Goal: Transaction & Acquisition: Purchase product/service

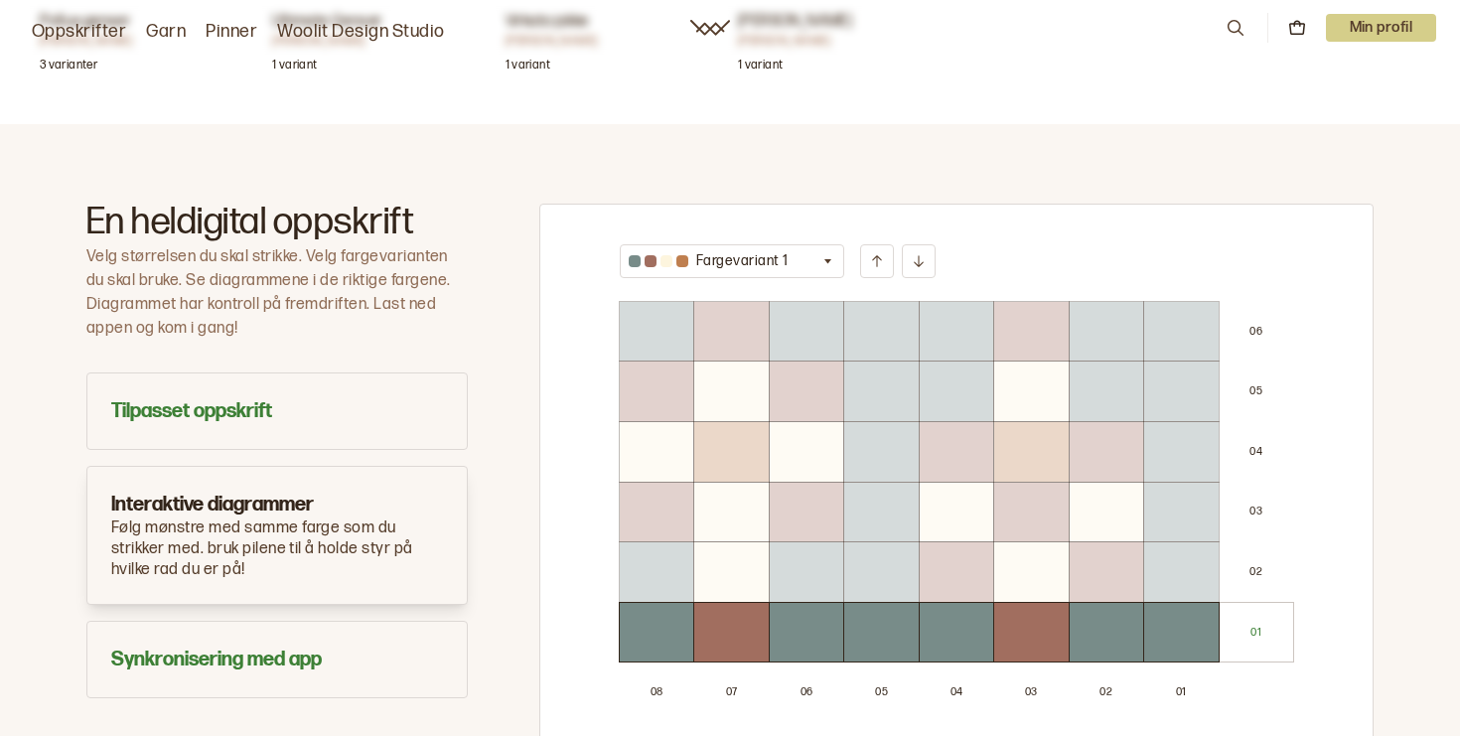
scroll to position [988, 0]
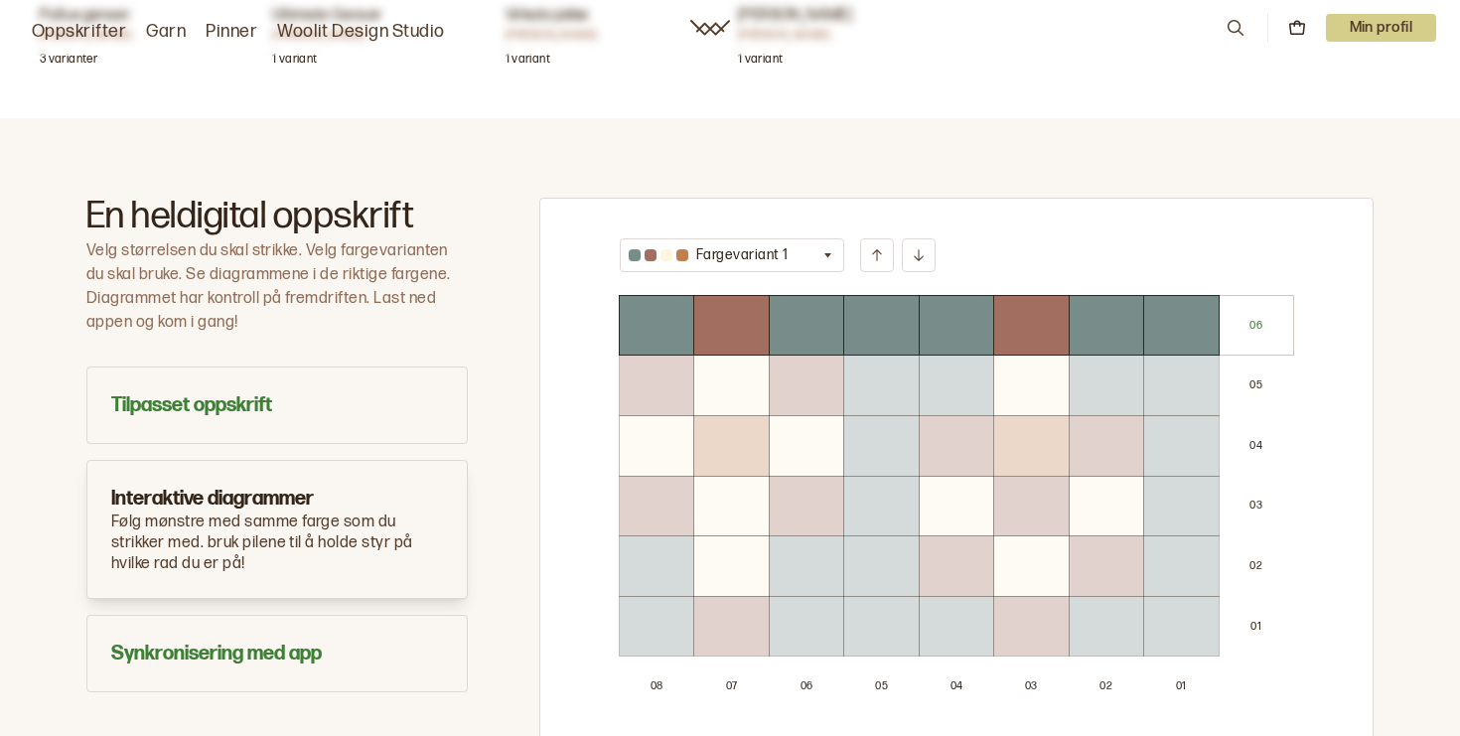
click at [735, 416] on div at bounding box center [731, 446] width 74 height 60
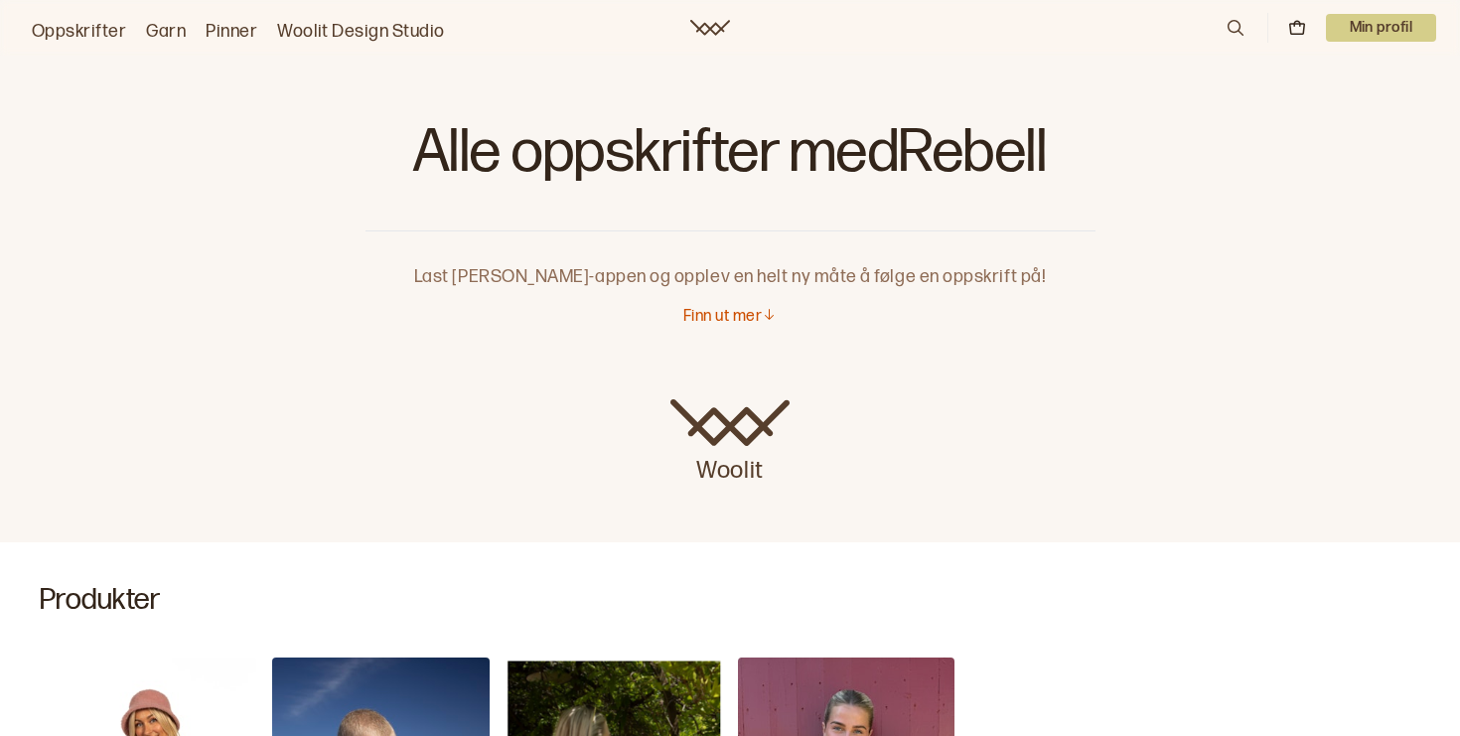
scroll to position [0, 0]
click at [1332, 30] on p "Min profil" at bounding box center [1381, 28] width 111 height 28
click at [1394, 65] on div "Profil" at bounding box center [1356, 81] width 157 height 40
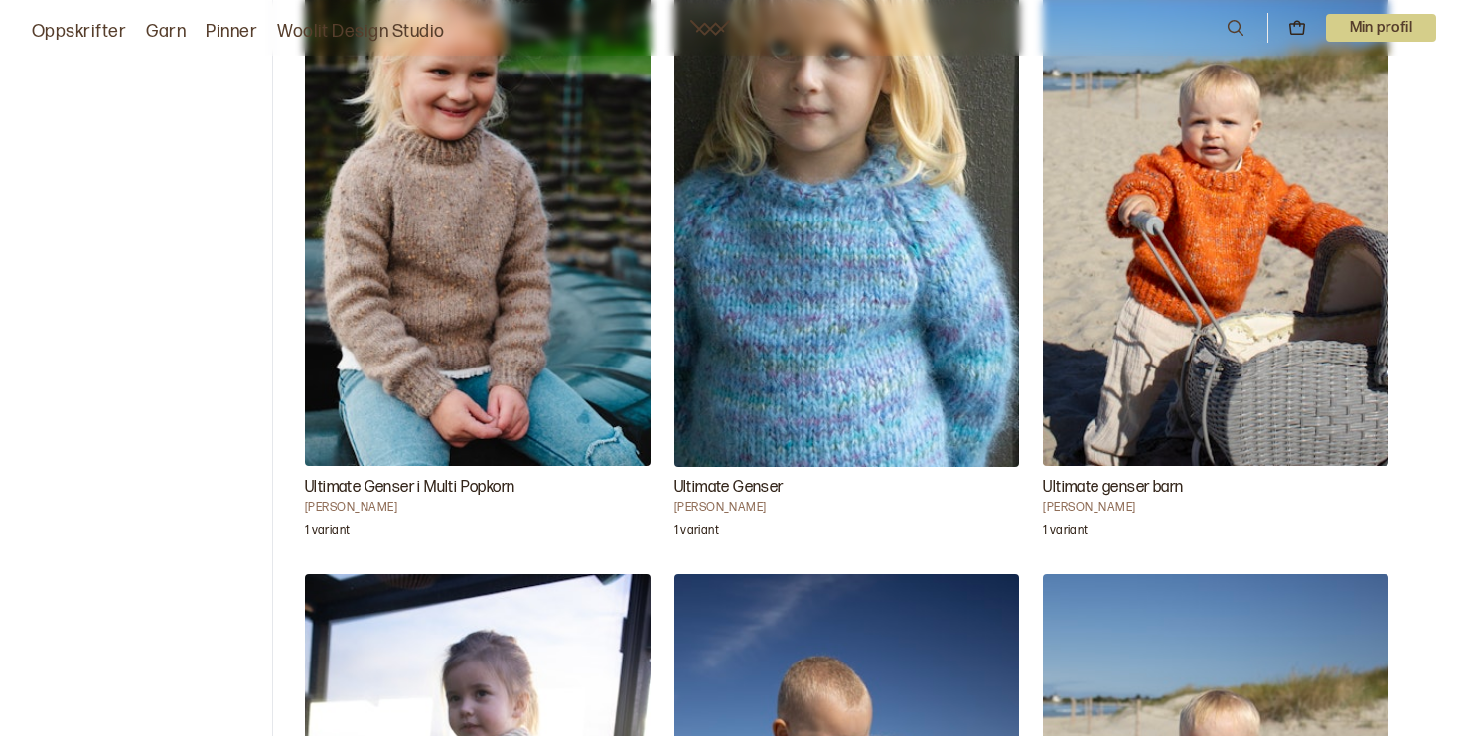
scroll to position [404, 0]
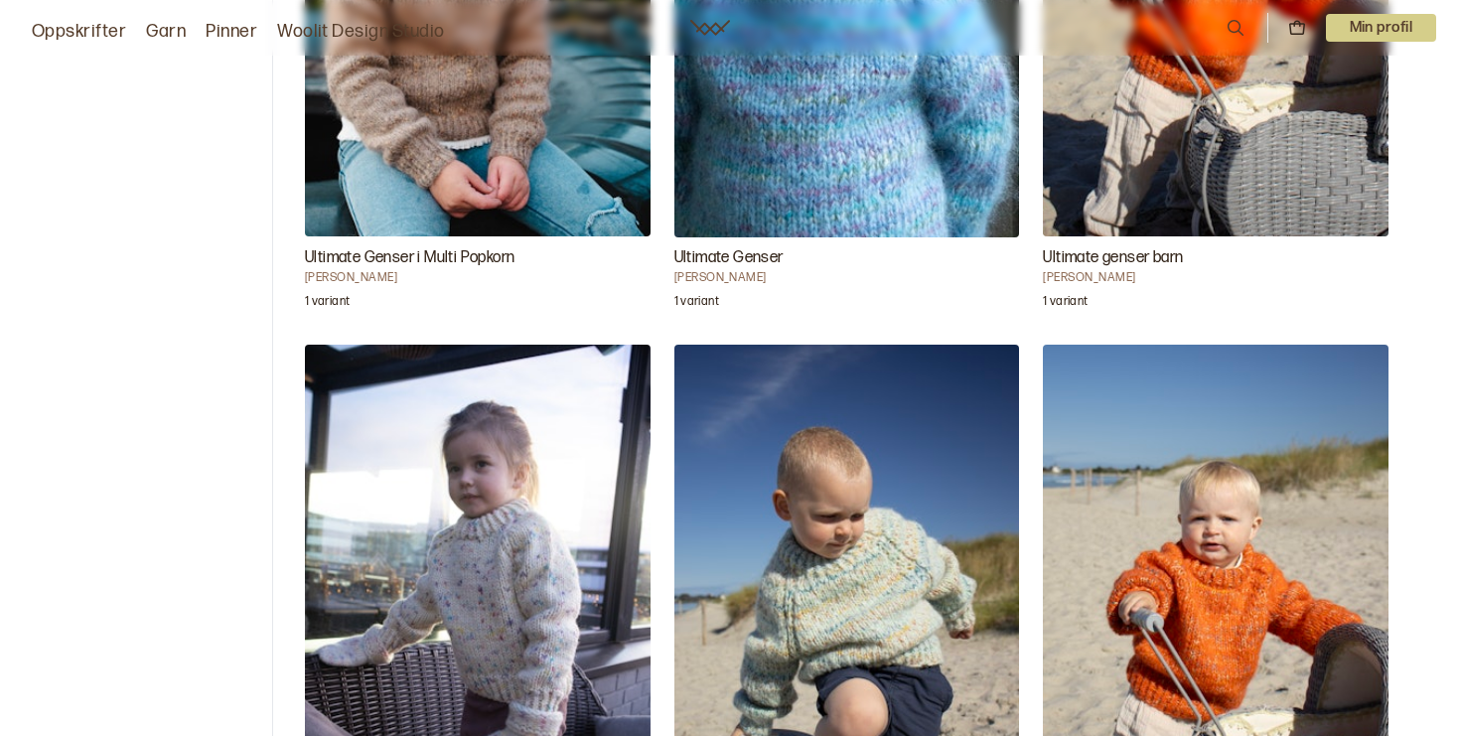
click at [813, 519] on img "Ultimate Genser" at bounding box center [847, 604] width 346 height 518
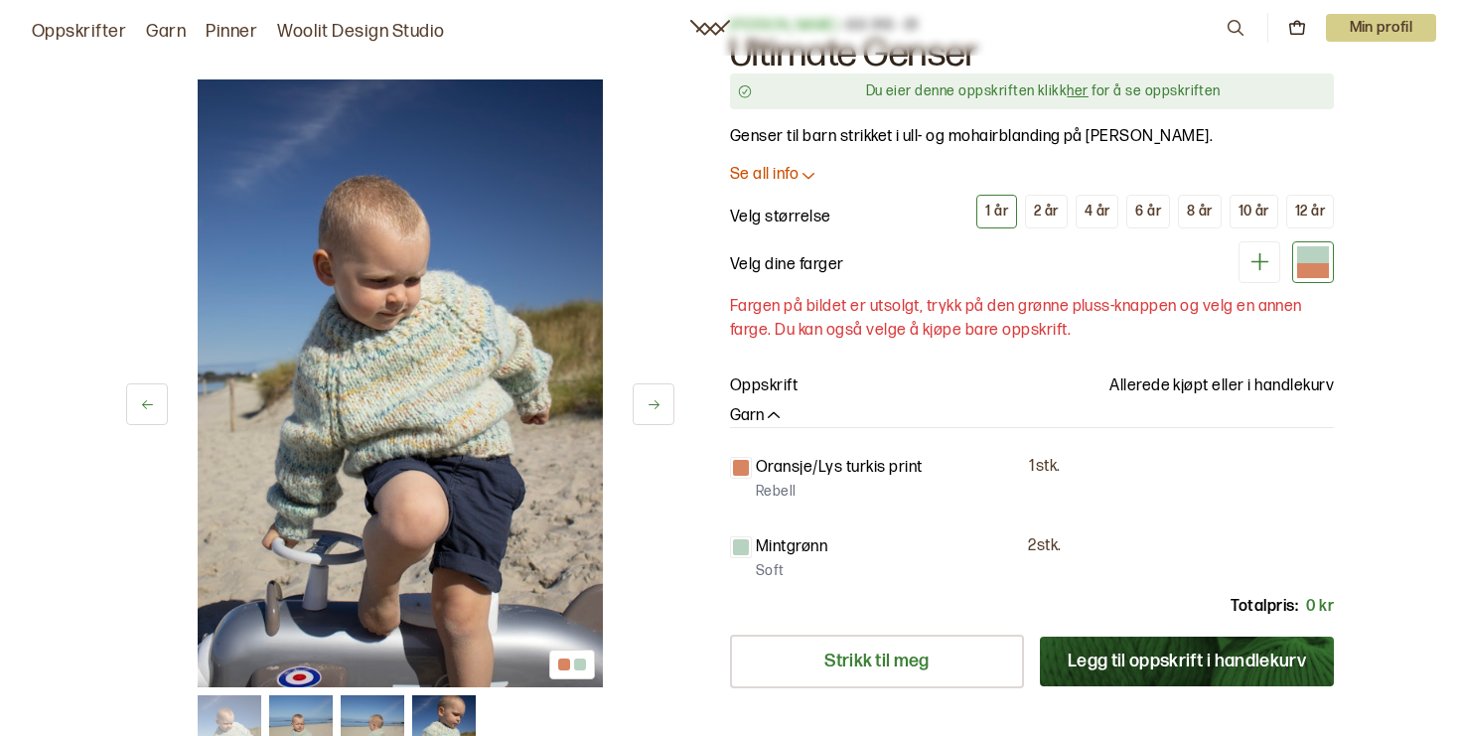
scroll to position [66, 0]
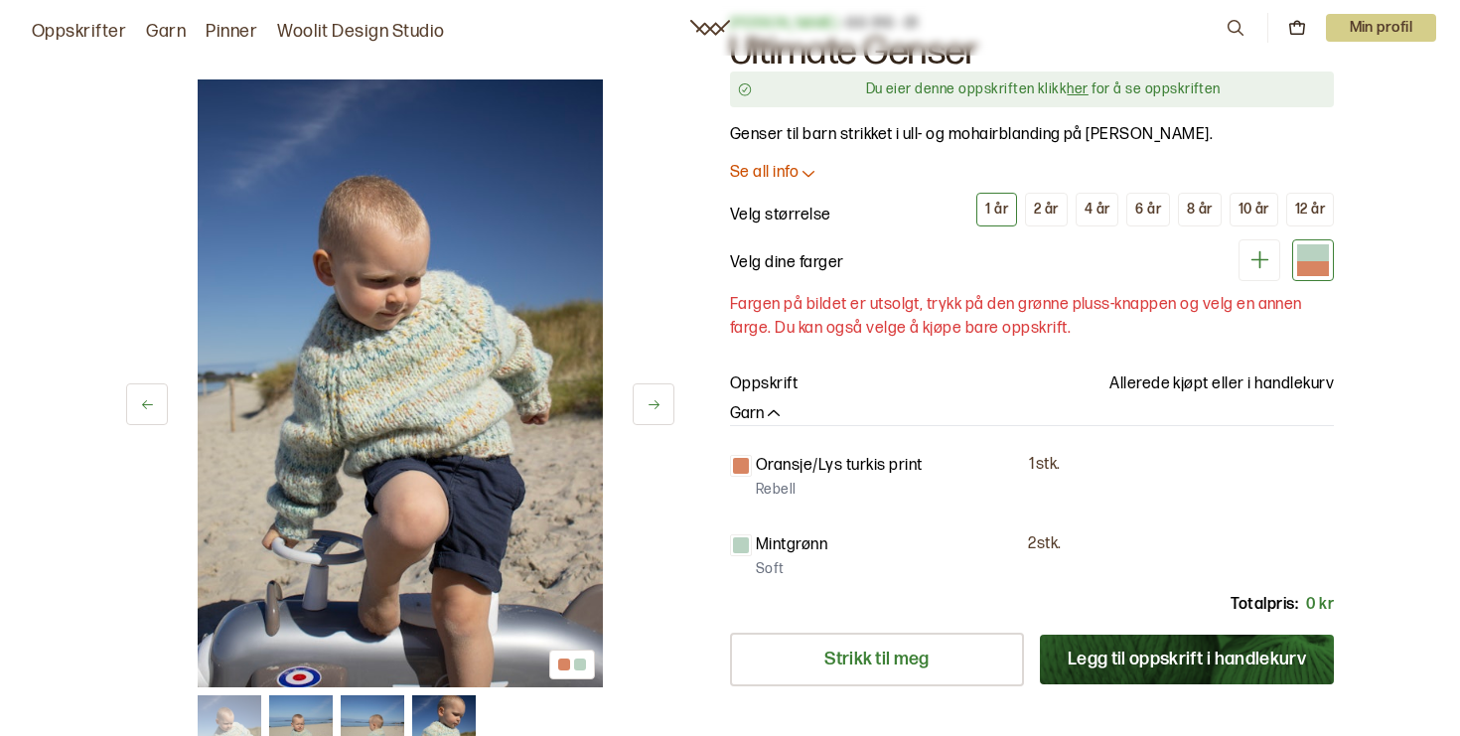
click at [1151, 387] on p "Allerede kjøpt eller i handlekurv" at bounding box center [1222, 384] width 224 height 24
click at [1154, 215] on div "6 år" at bounding box center [1148, 210] width 26 height 18
